Goal: Task Accomplishment & Management: Book appointment/travel/reservation

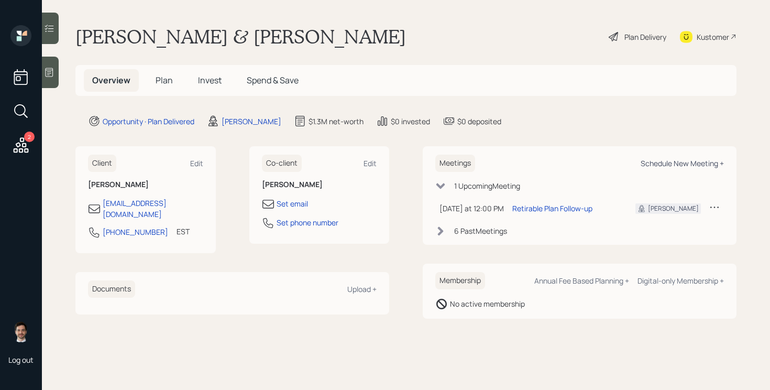
click at [683, 159] on div "Schedule New Meeting +" at bounding box center [681, 163] width 83 height 10
select select "ef6b64e1-8f62-4a74-b865-a7df4b35b836"
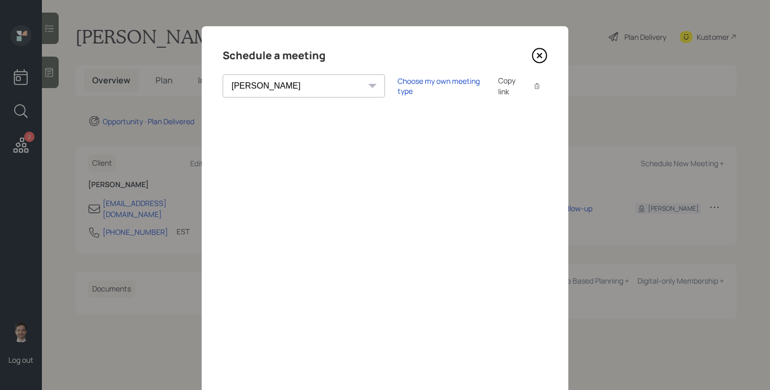
click at [541, 54] on icon at bounding box center [539, 56] width 16 height 16
